Goal: Transaction & Acquisition: Purchase product/service

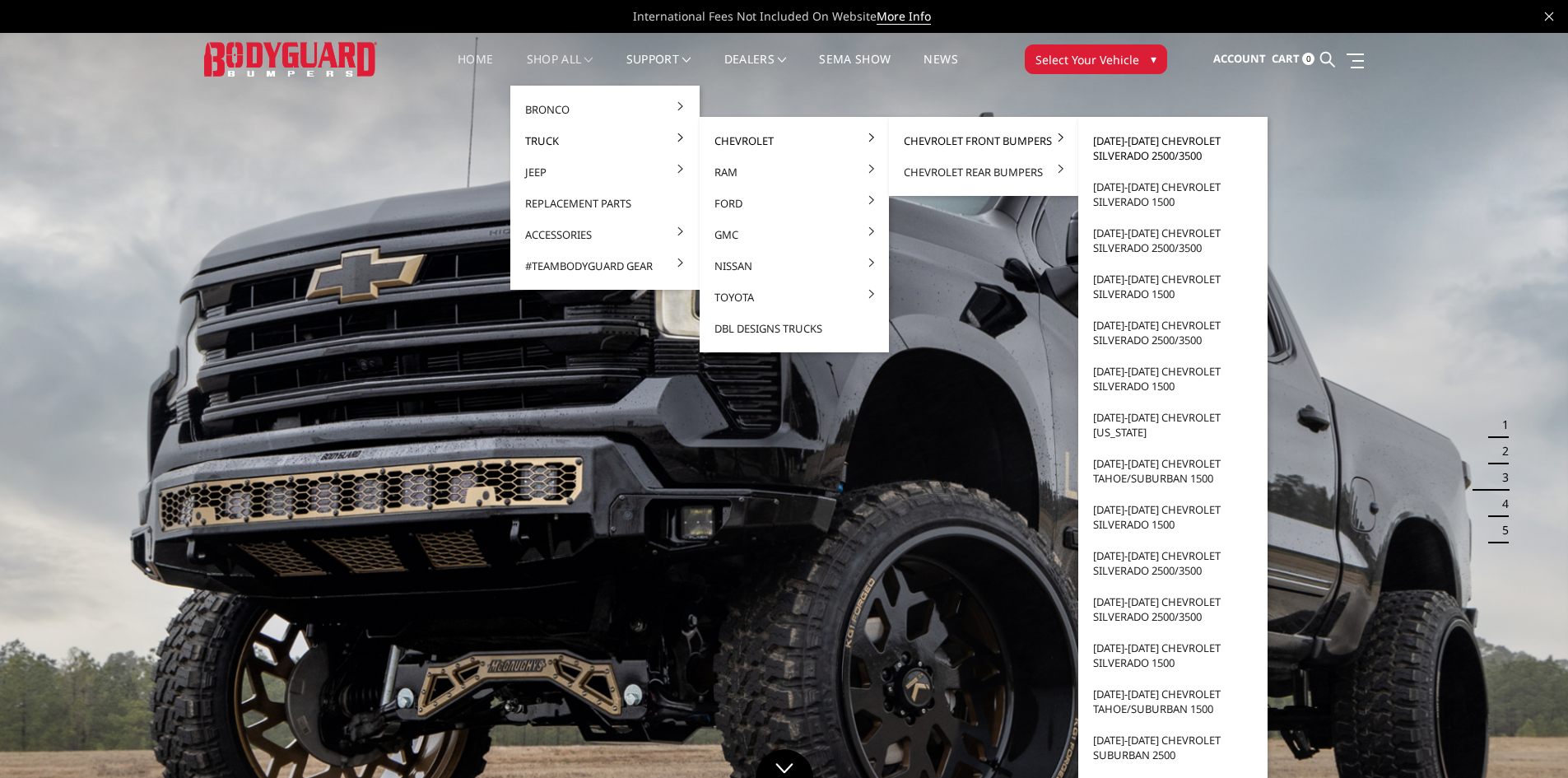
click at [1188, 151] on link "[DATE]-[DATE] Chevrolet Silverado 2500/3500" at bounding box center [1173, 148] width 177 height 46
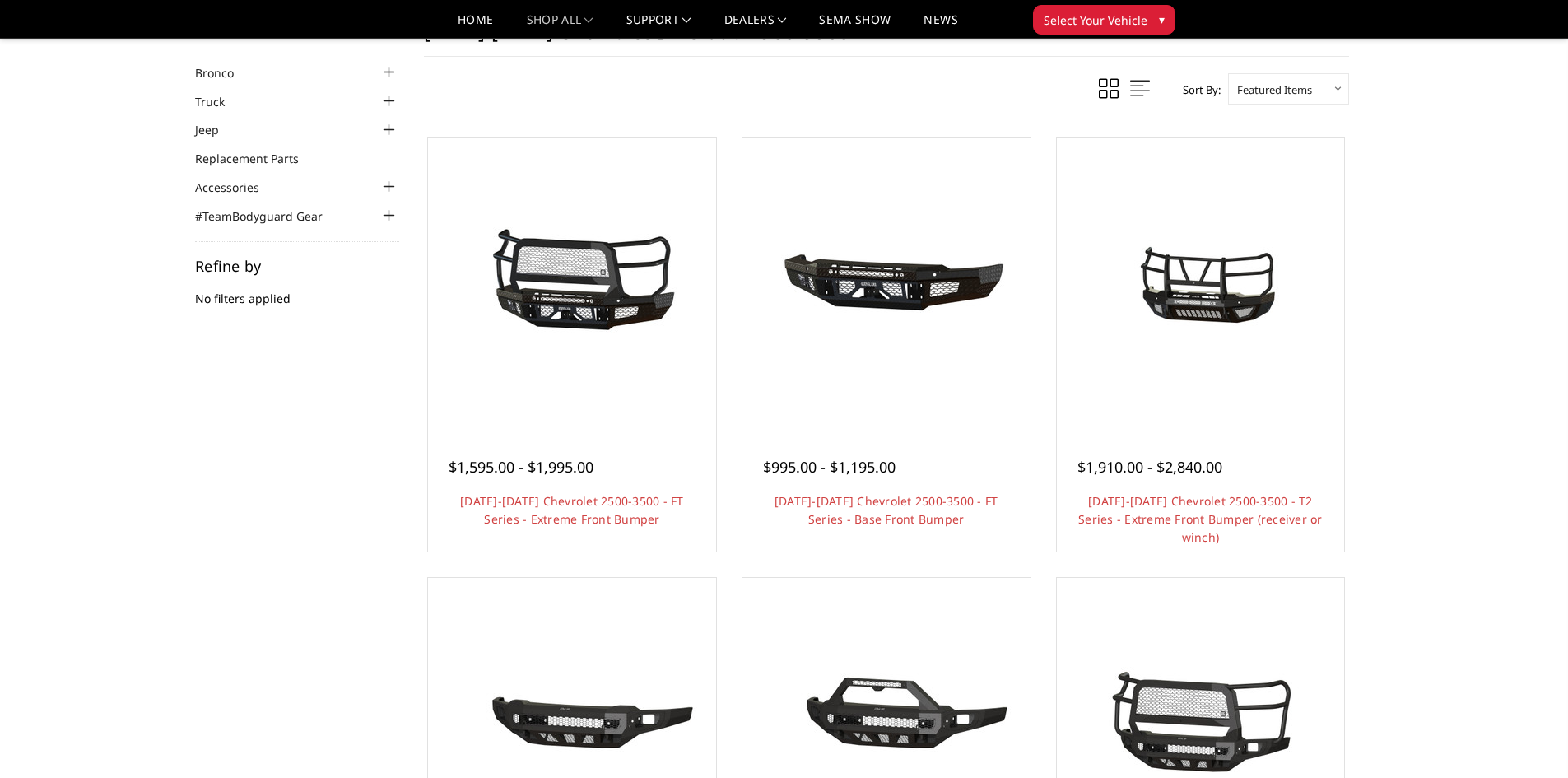
scroll to position [82, 0]
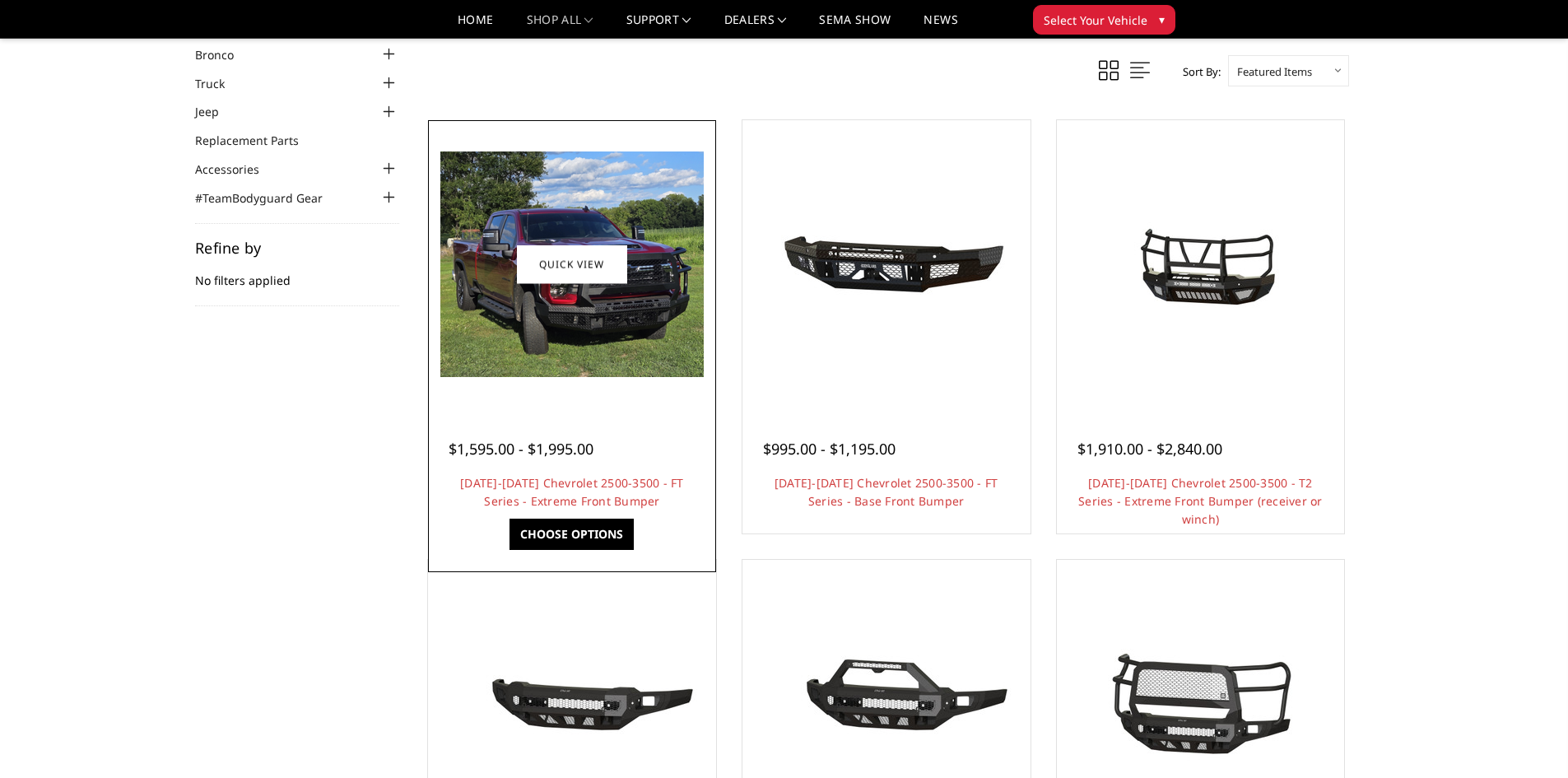
click at [655, 324] on img at bounding box center [572, 265] width 263 height 226
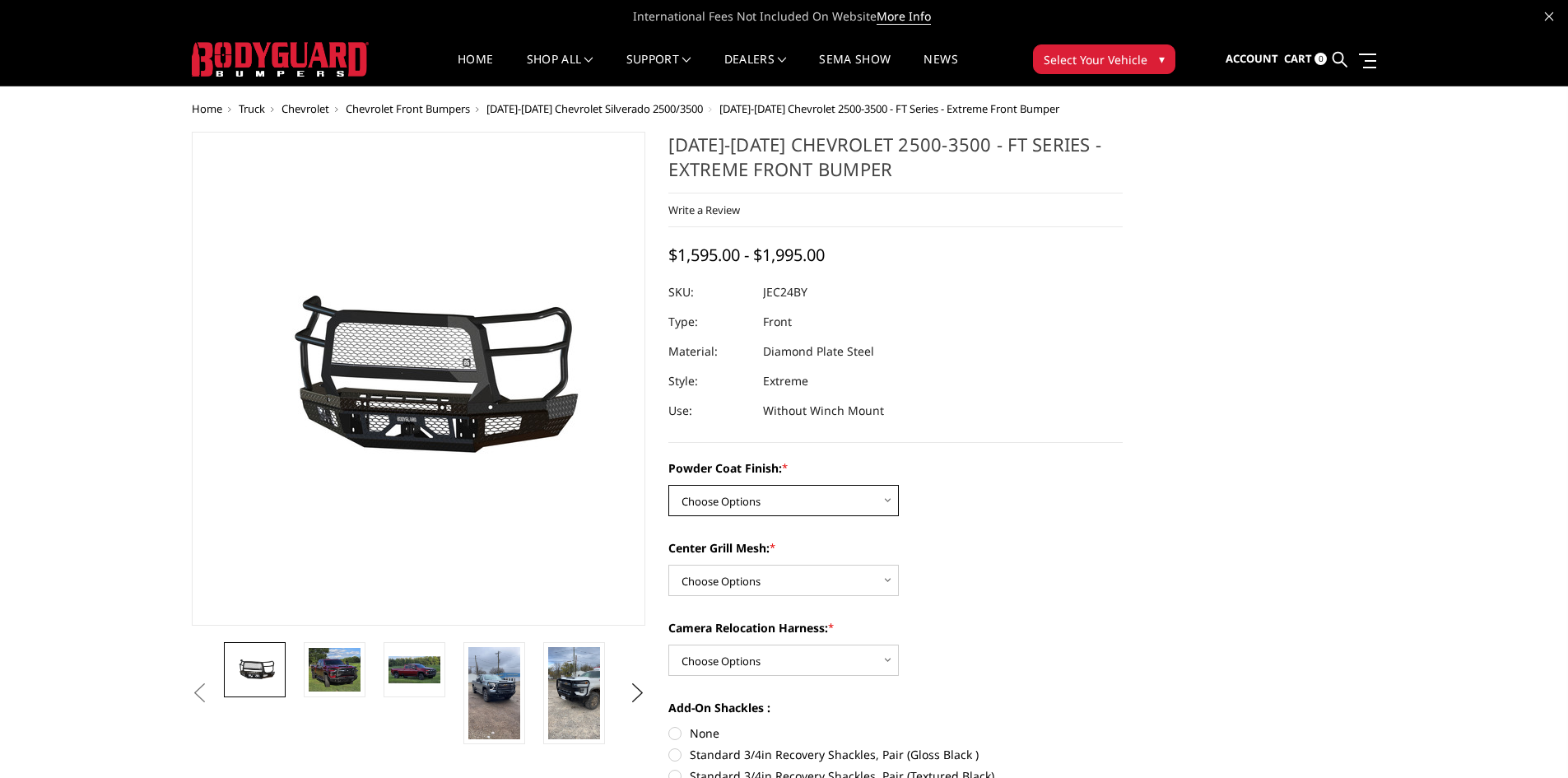
click at [815, 491] on select "Choose Options Bare Metal Gloss Black Powder Coat Textured Black Powder Coat" at bounding box center [783, 500] width 230 height 31
select select "3278"
click at [668, 485] on select "Choose Options Bare Metal Gloss Black Powder Coat Textured Black Powder Coat" at bounding box center [783, 500] width 230 height 31
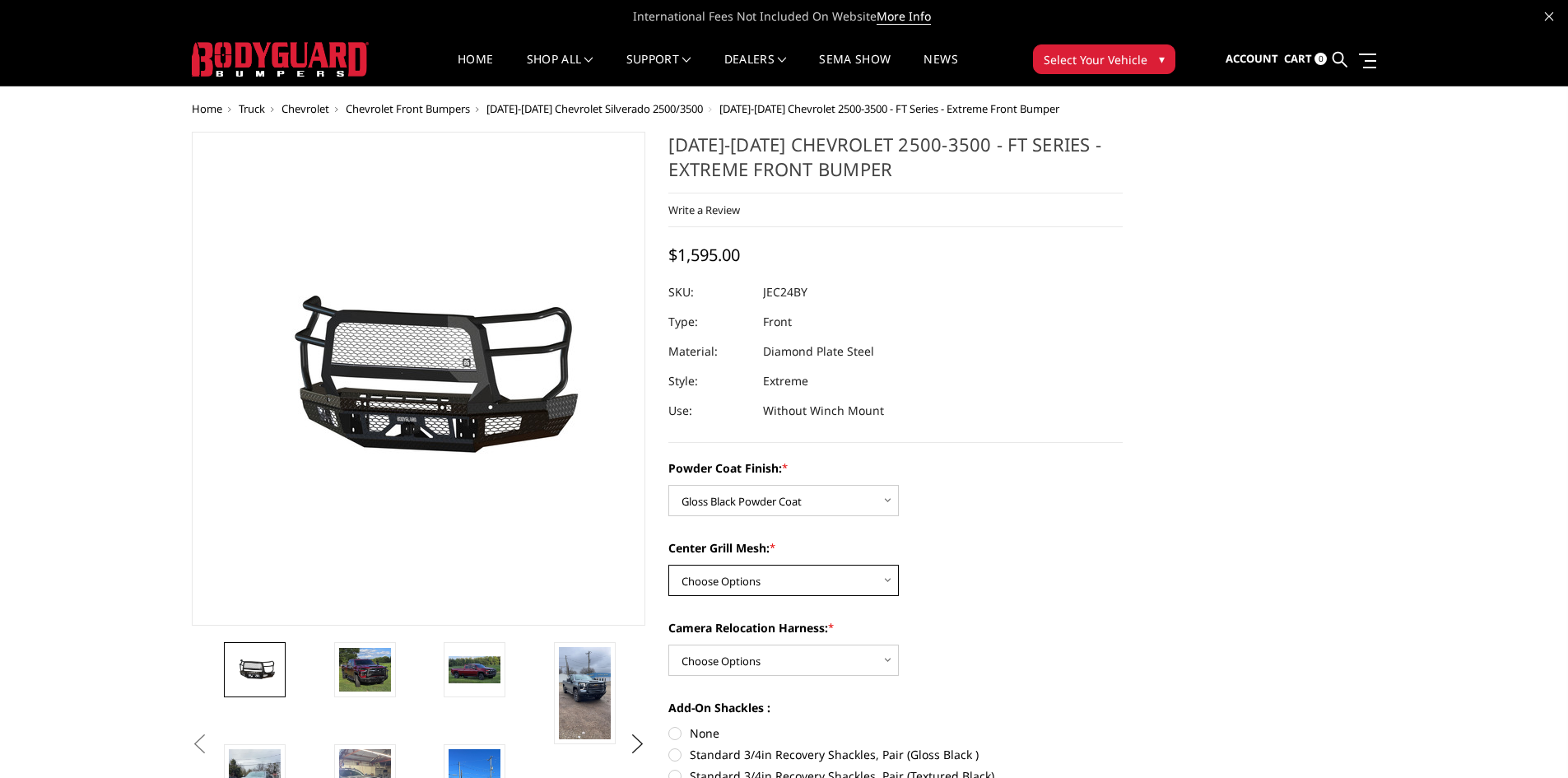
click at [773, 585] on select "Choose Options WITH Expanded Metal in Center Grill WITHOUT Expanded Metal in Ce…" at bounding box center [783, 580] width 230 height 31
select select "3280"
click at [668, 565] on select "Choose Options WITH Expanded Metal in Center Grill WITHOUT Expanded Metal in Ce…" at bounding box center [783, 580] width 230 height 31
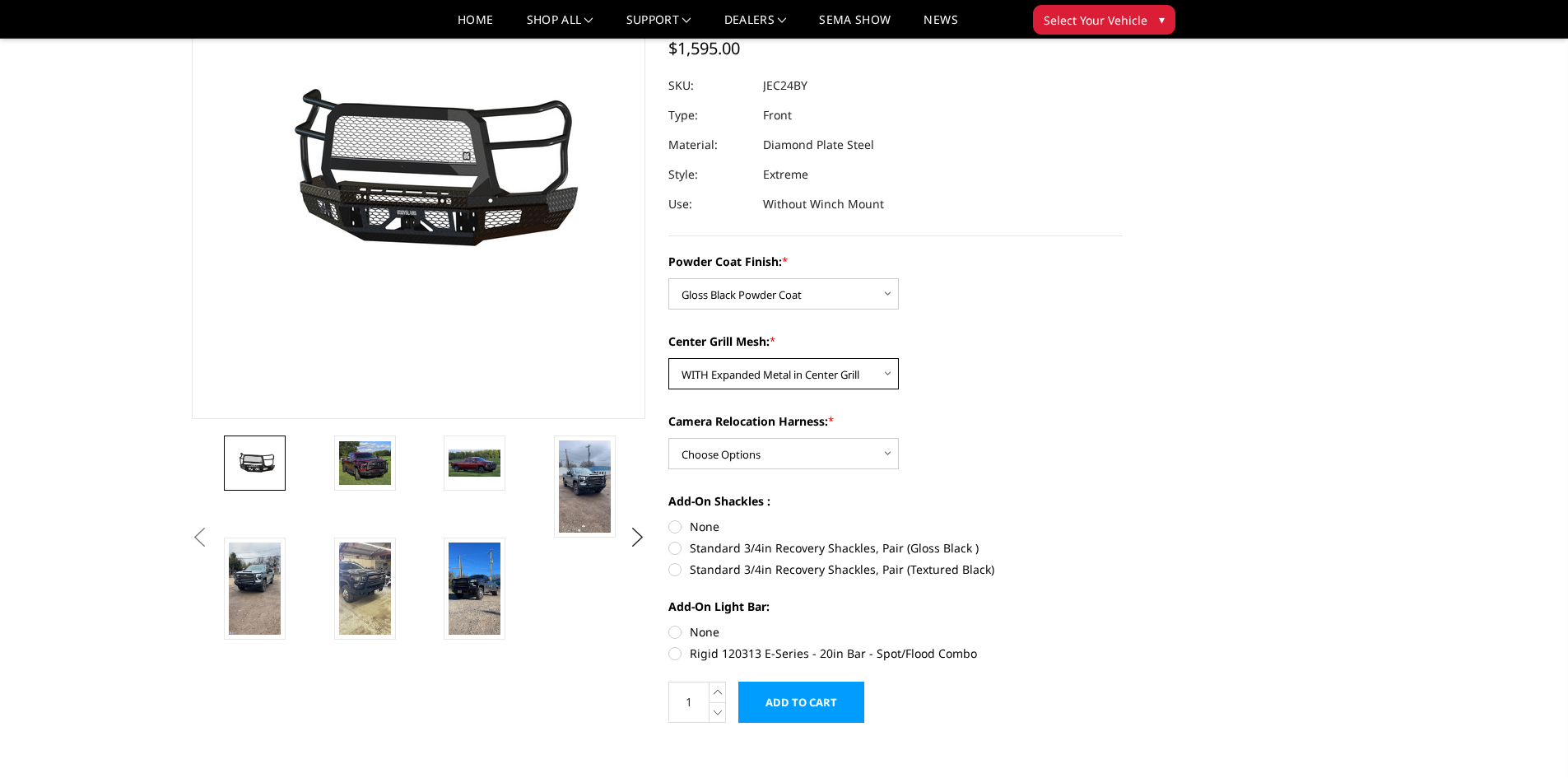
scroll to position [247, 0]
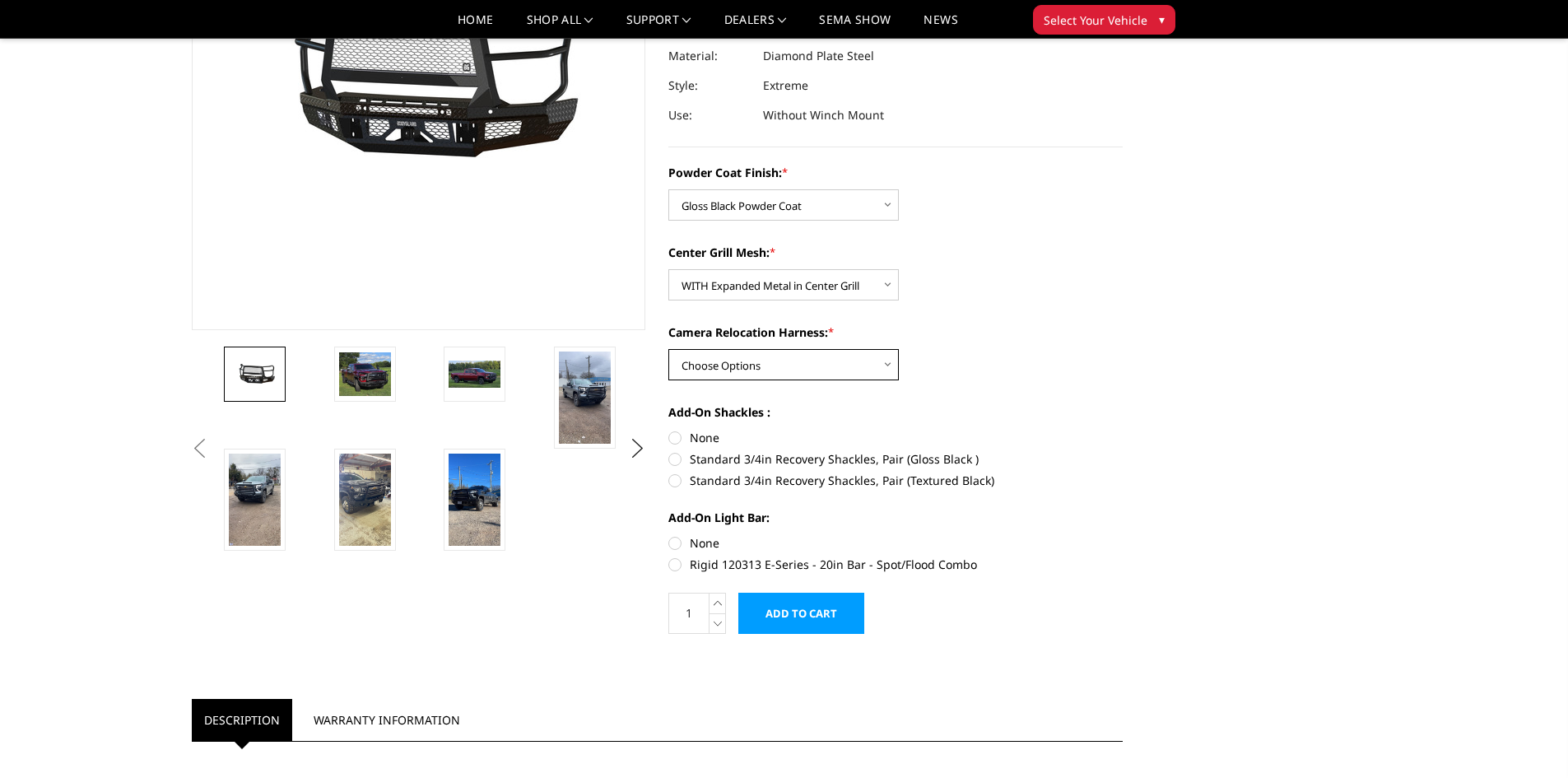
click at [756, 362] on select "Choose Options WITH Camera Relocation Harness WITHOUT Camera Relocation Harness" at bounding box center [783, 364] width 230 height 31
select select "3283"
click at [668, 349] on select "Choose Options WITH Camera Relocation Harness WITHOUT Camera Relocation Harness" at bounding box center [783, 364] width 230 height 31
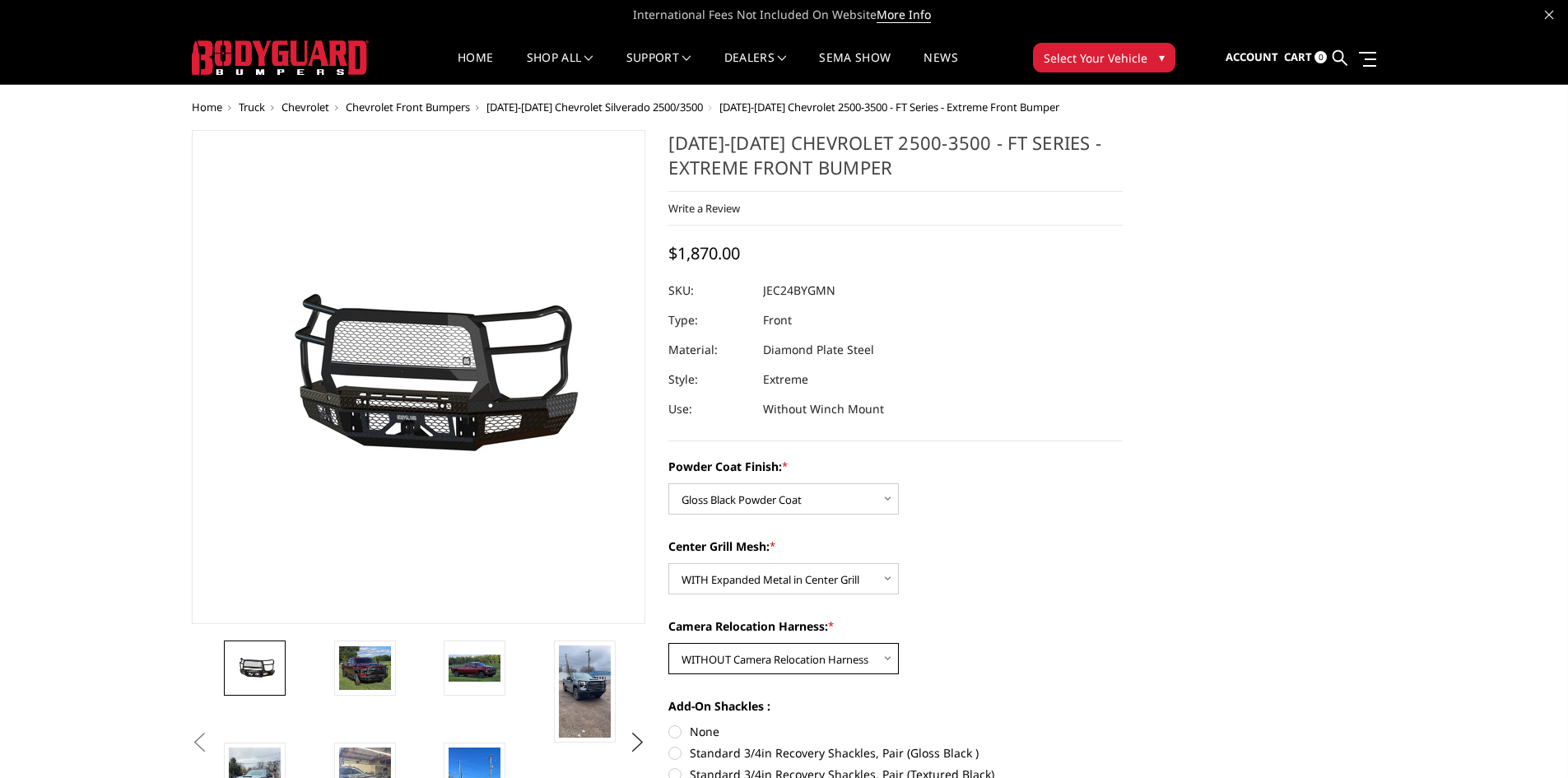
scroll to position [0, 0]
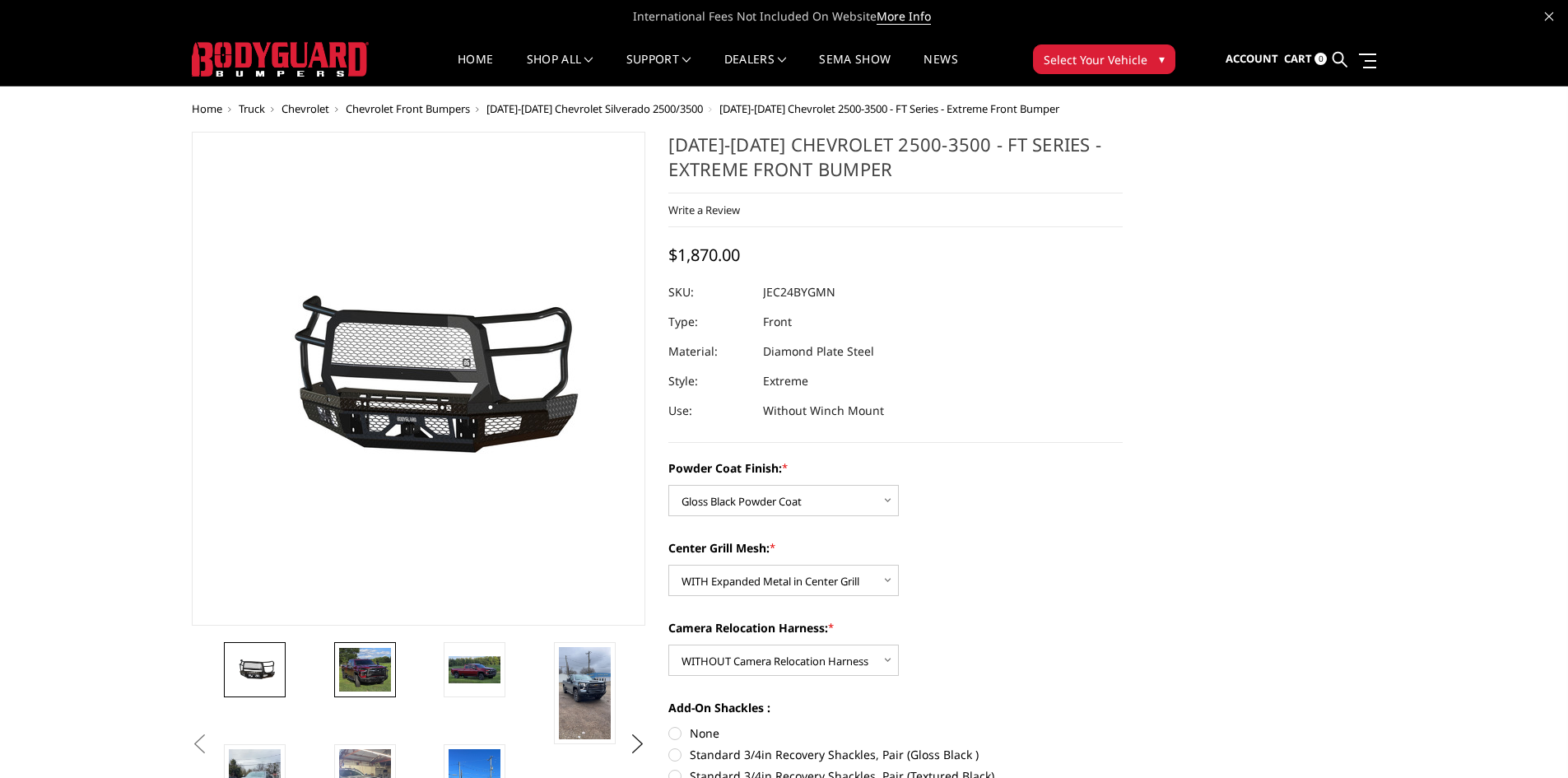
click at [373, 652] on img at bounding box center [365, 670] width 52 height 44
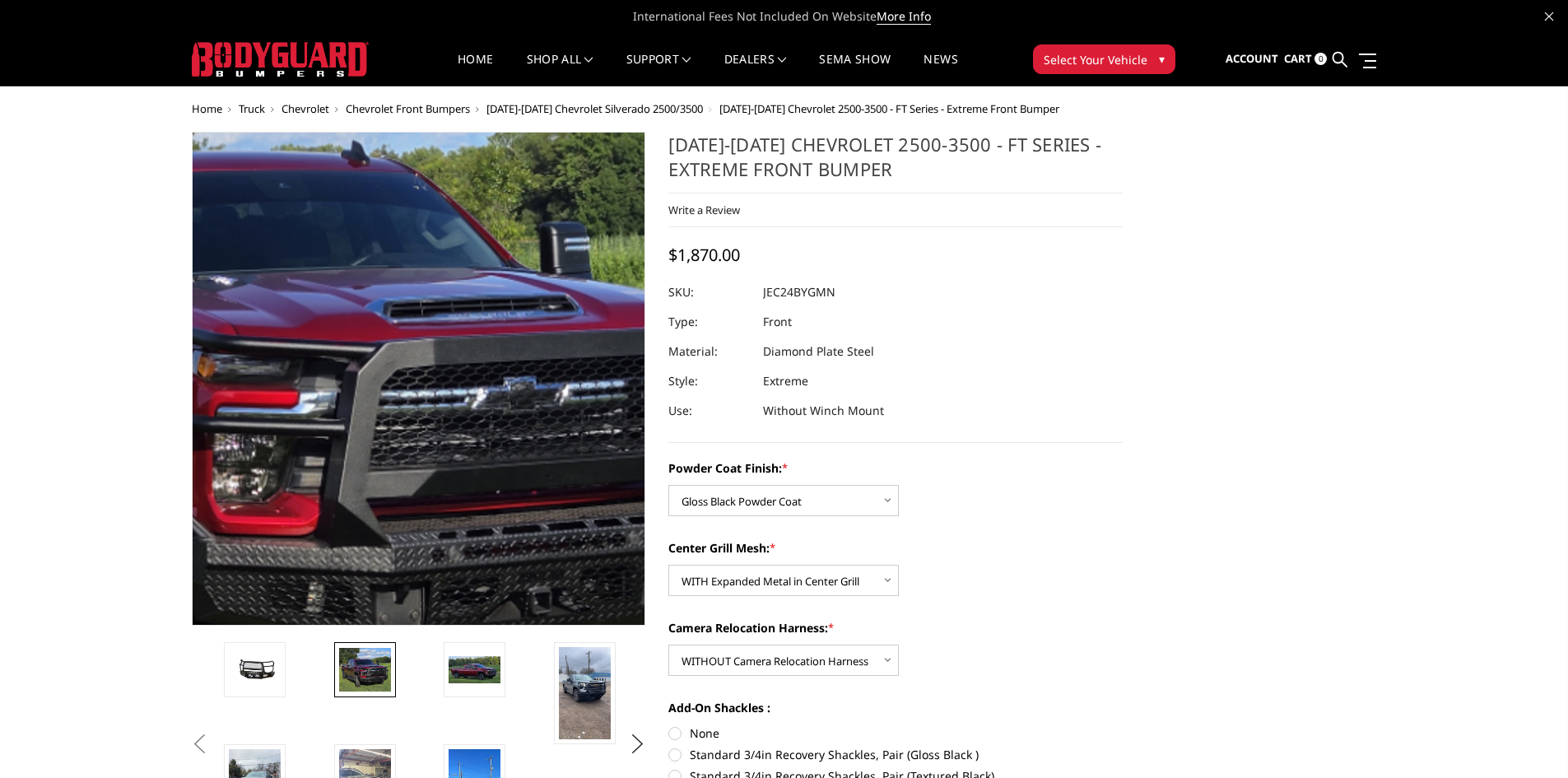
click at [509, 384] on img at bounding box center [300, 374] width 1054 height 902
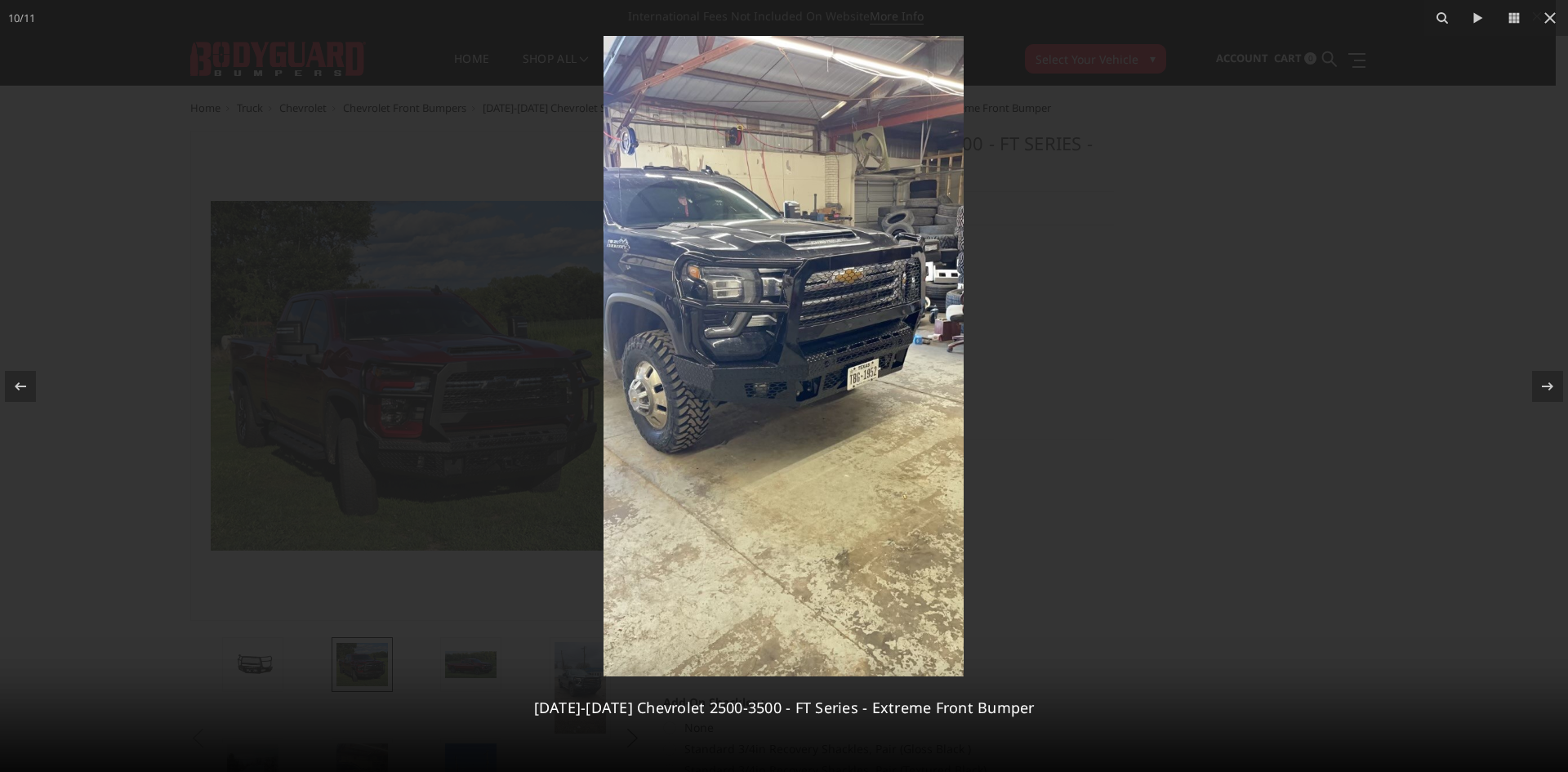
click at [1052, 426] on div at bounding box center [784, 386] width 1568 height 772
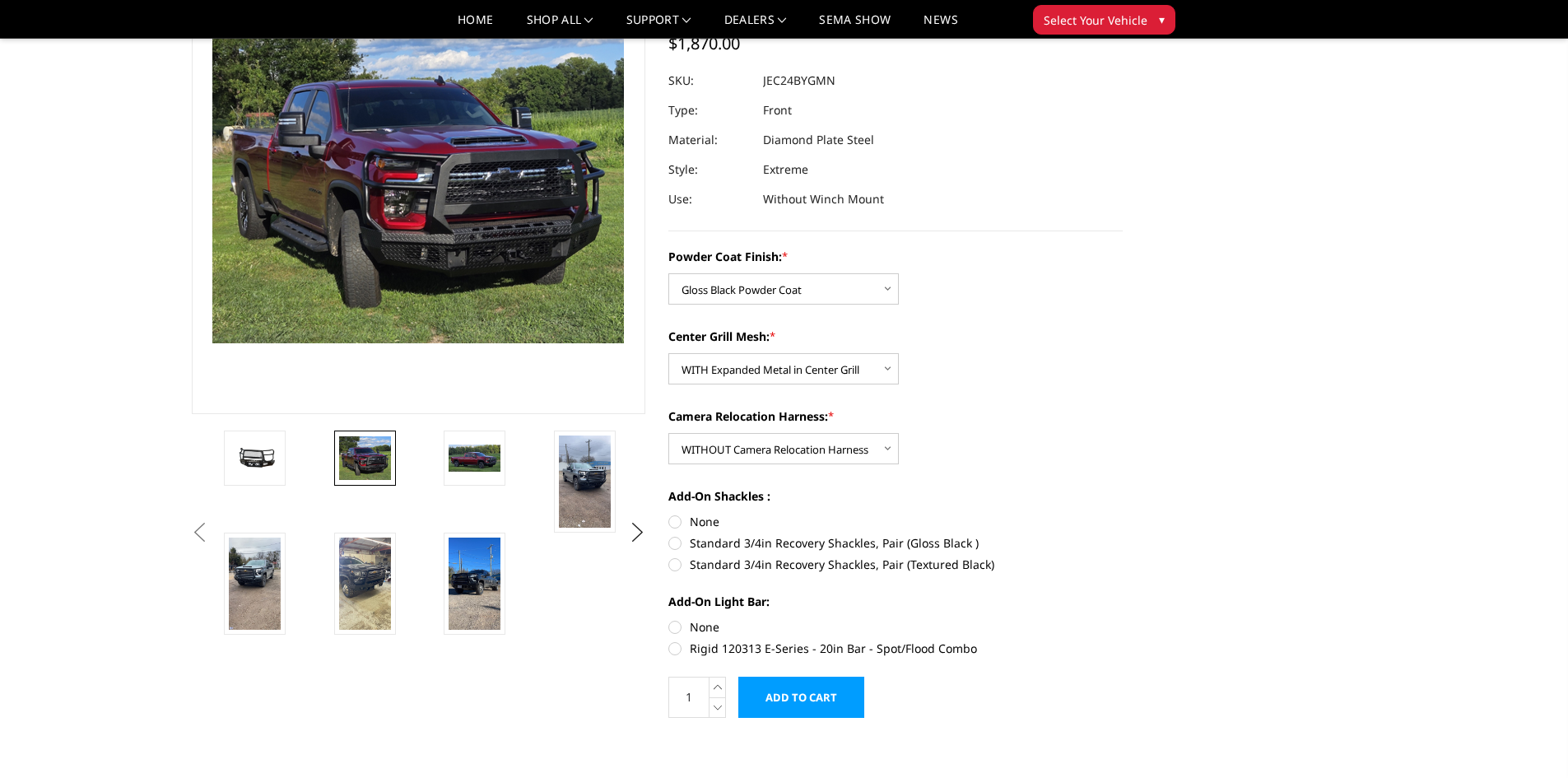
scroll to position [165, 0]
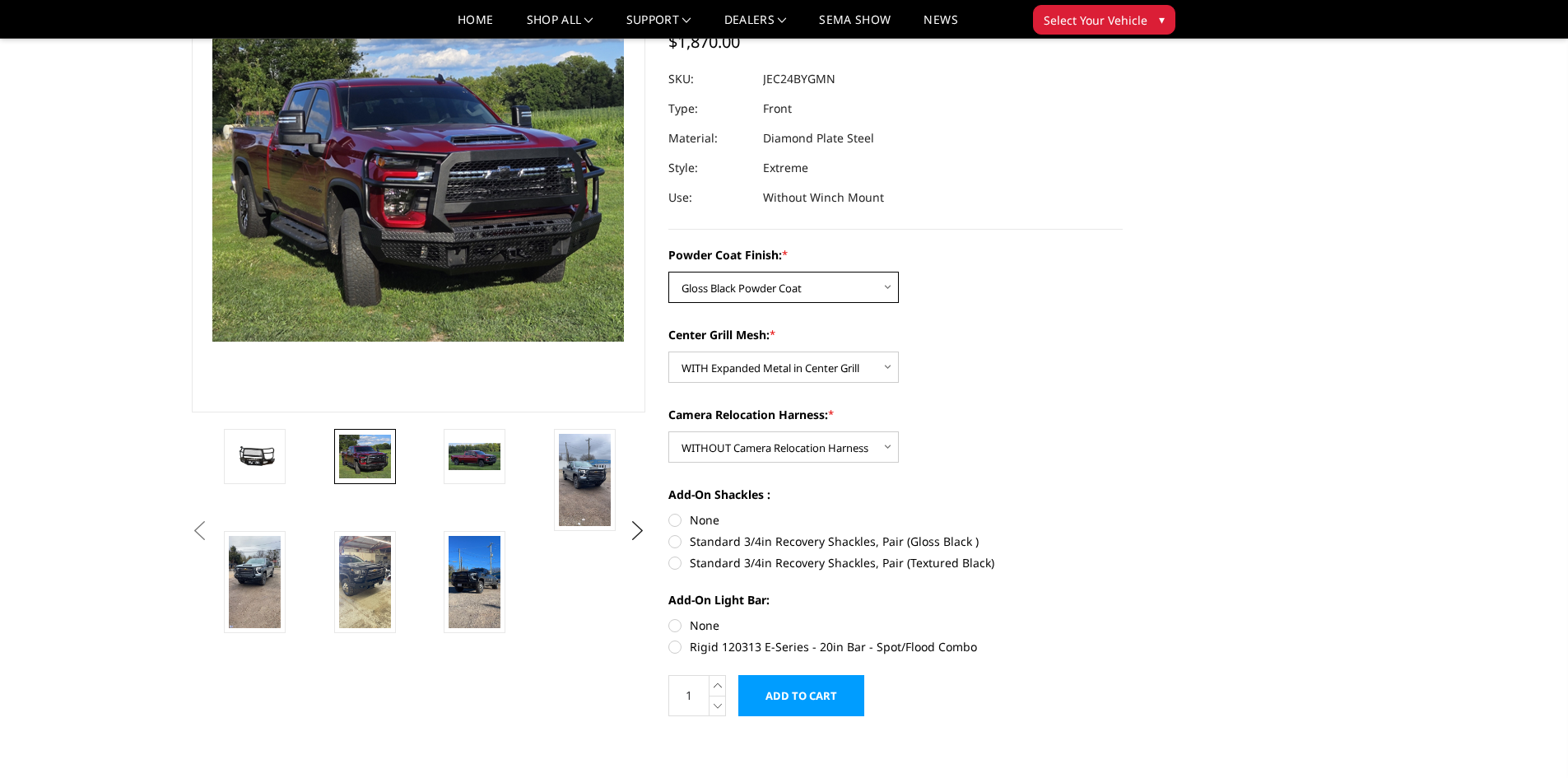
click at [830, 297] on select "Choose Options Bare Metal Gloss Black Powder Coat Textured Black Powder Coat" at bounding box center [783, 287] width 230 height 31
drag, startPoint x: 1026, startPoint y: 322, endPoint x: 1009, endPoint y: 336, distance: 22.0
click at [1026, 322] on div "Powder Coat Finish: * Choose Options Bare Metal Gloss Black Powder Coat Texture…" at bounding box center [895, 449] width 455 height 406
click at [678, 543] on label "Standard 3/4in Recovery Shackles, Pair (Gloss Black )" at bounding box center [895, 541] width 455 height 18
click at [1123, 512] on input "Standard 3/4in Recovery Shackles, Pair (Gloss Black )" at bounding box center [1123, 511] width 1 height 1
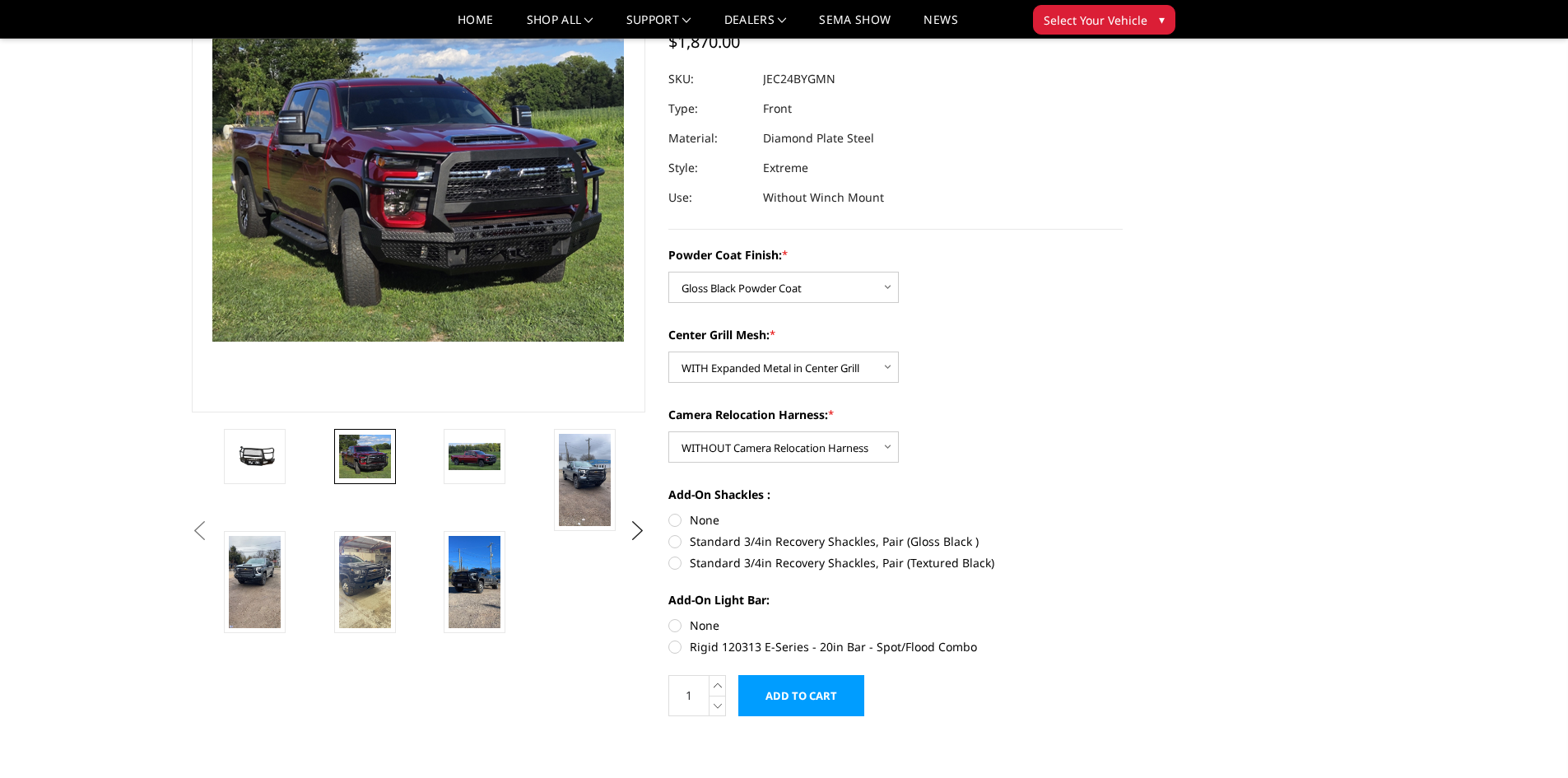
radio input "true"
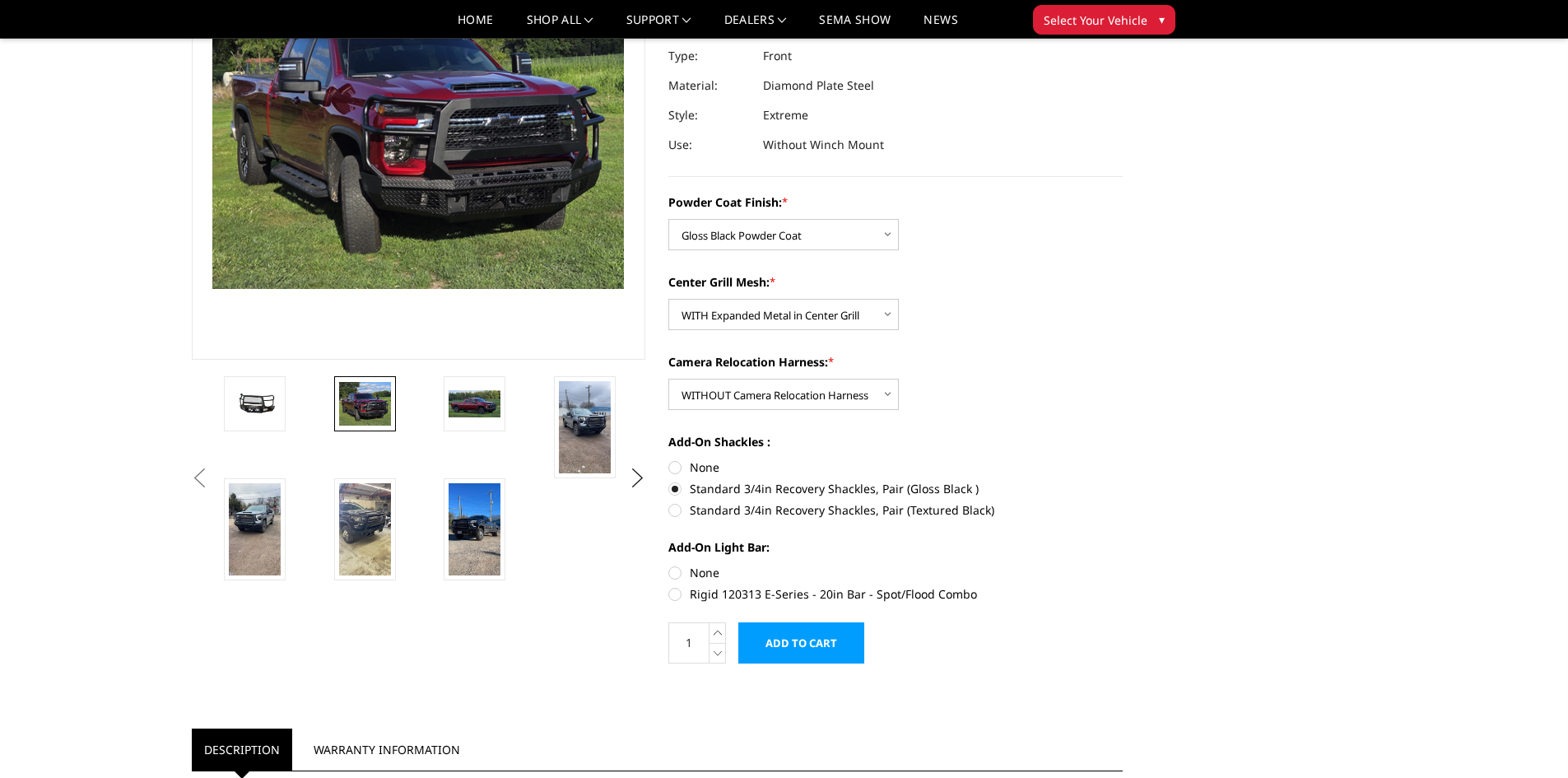
scroll to position [247, 0]
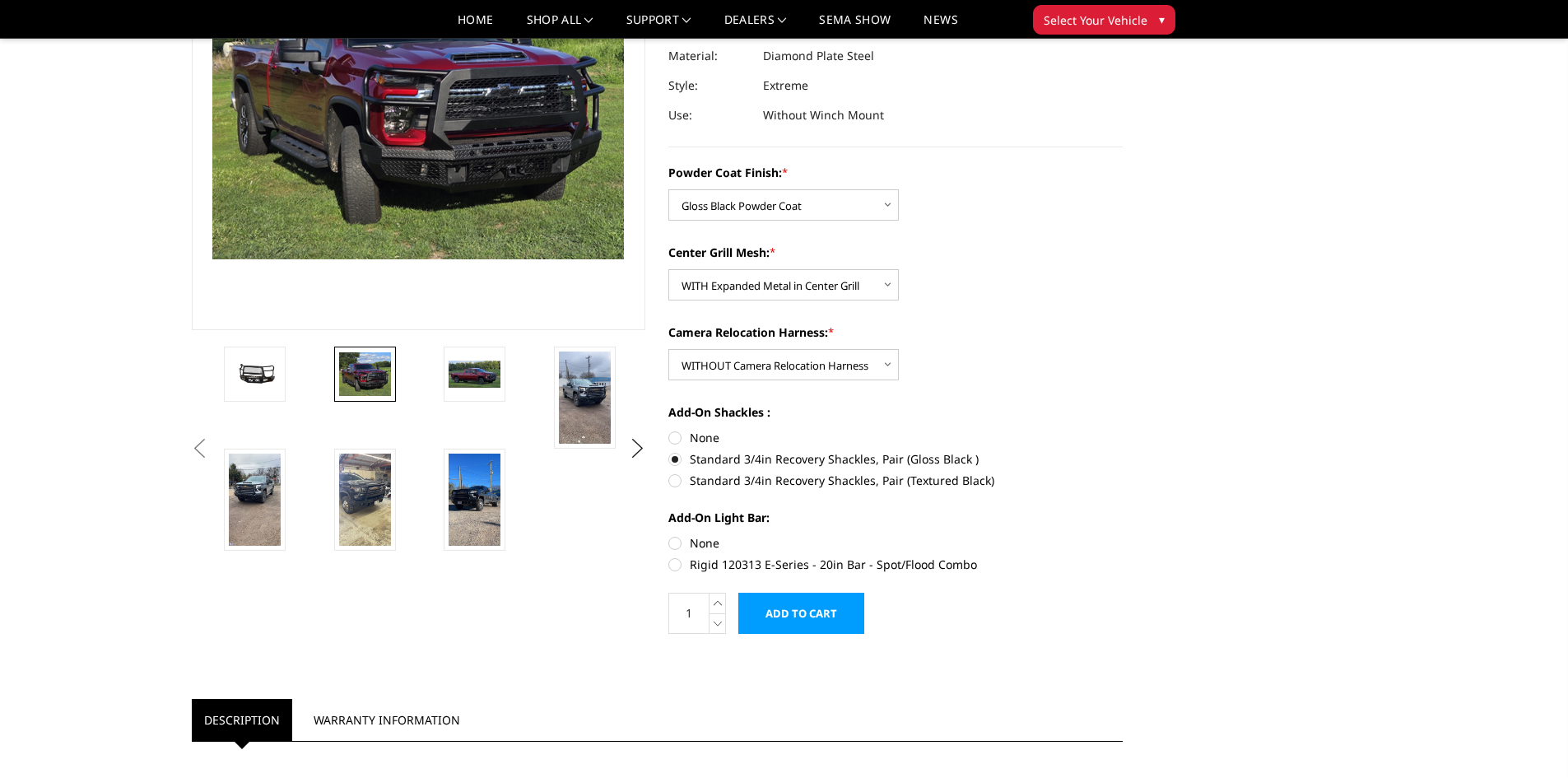
click at [677, 542] on label "None" at bounding box center [895, 543] width 455 height 18
click at [669, 535] on input "None" at bounding box center [668, 534] width 1 height 1
radio input "true"
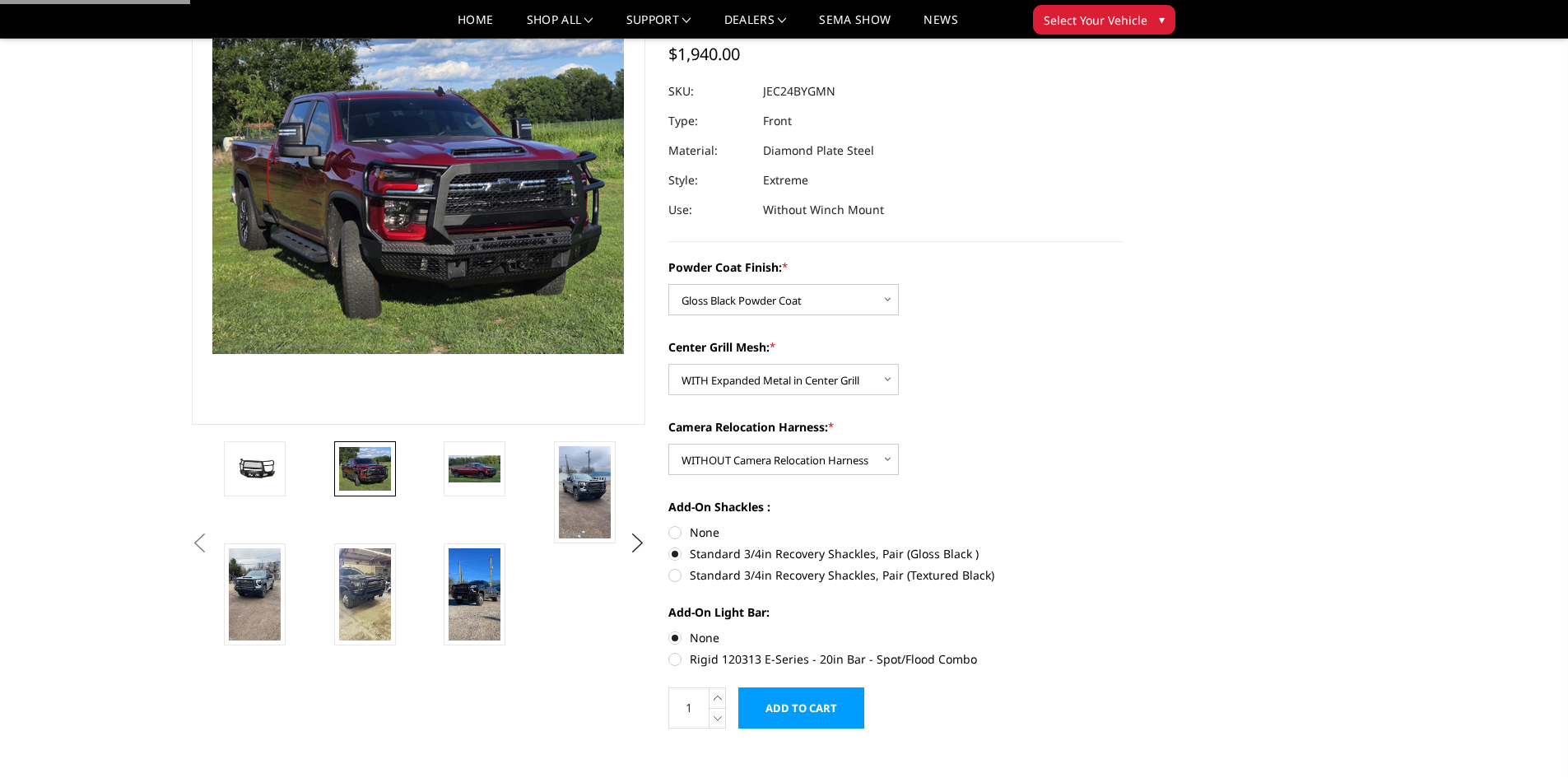
scroll to position [0, 0]
